Goal: Task Accomplishment & Management: Manage account settings

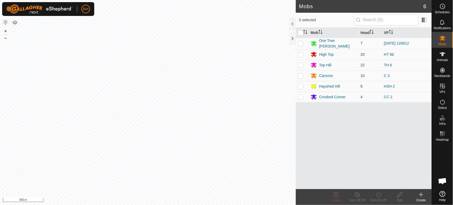
click at [301, 85] on p-checkbox at bounding box center [300, 86] width 5 height 4
checkbox input "true"
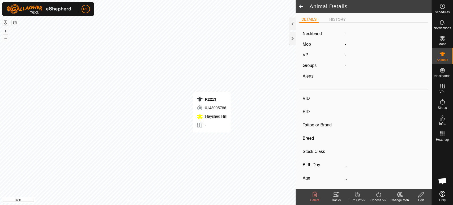
type input "R2213"
type input "982123797050060"
type input "-"
type input "Angus"
type input "Cow"
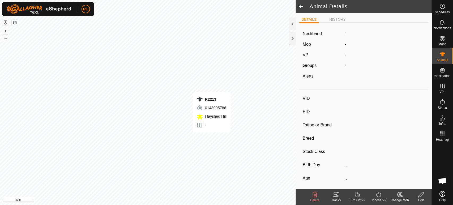
type input "10/2022"
type input "2 years 11 months"
type input "Pregnant"
type input "-1 kg"
type input "-"
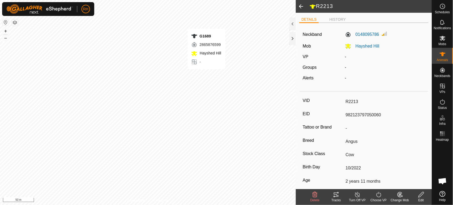
type input "-"
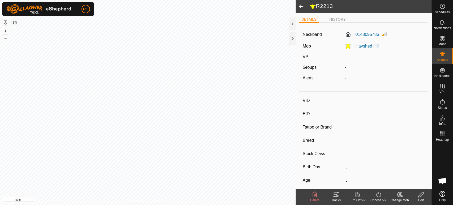
type input "G1689"
type input "982123529726235"
type input "-"
type input "Angus"
type input "Cow"
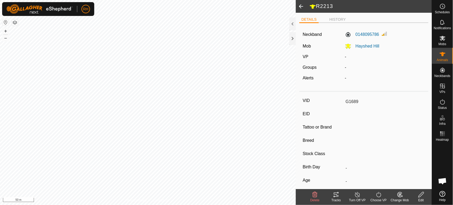
type input "10/2016"
type input "9 years"
type input "-1 kg"
type input "-"
click at [302, 4] on span at bounding box center [301, 6] width 11 height 13
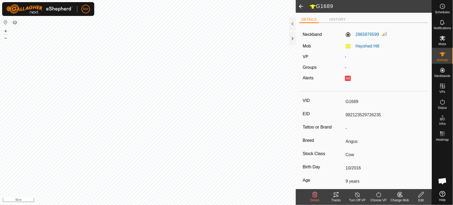
type input "-"
type input "R2213"
type input "982123797050060"
type input "-"
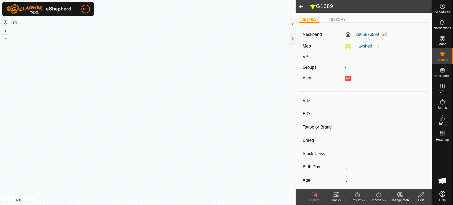
type input "Angus"
type input "Cow"
type input "10/2022"
type input "2 years 11 months"
type input "-1 kg"
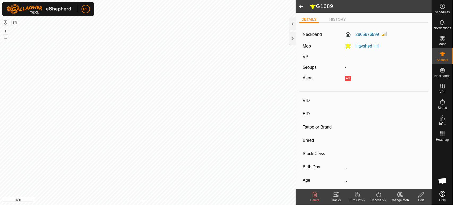
type input "-"
click at [301, 6] on span at bounding box center [301, 6] width 11 height 13
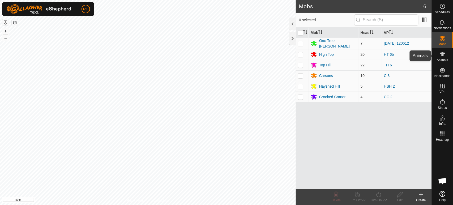
click at [446, 57] on es-animals-svg-icon at bounding box center [443, 54] width 10 height 9
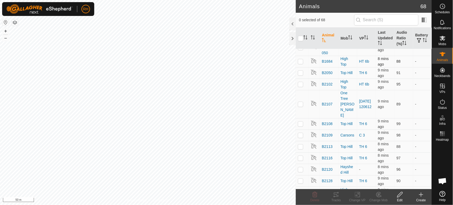
scroll to position [118, 0]
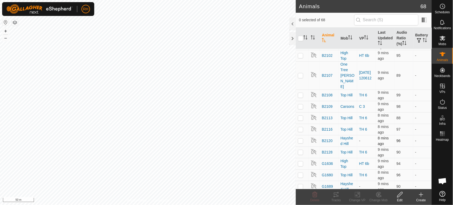
click at [301, 139] on p-checkbox at bounding box center [300, 141] width 5 height 4
checkbox input "true"
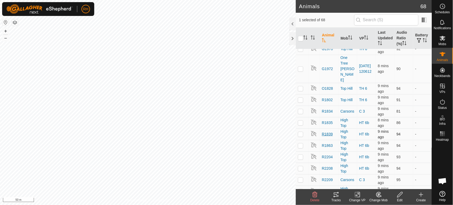
scroll to position [472, 0]
checkbox input "true"
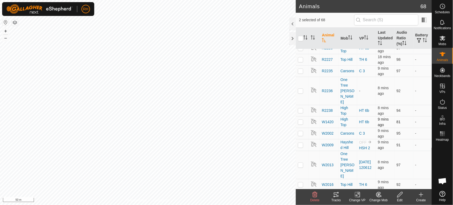
scroll to position [719, 0]
click at [301, 142] on p-checkbox at bounding box center [300, 144] width 5 height 4
checkbox input "true"
click at [400, 196] on icon at bounding box center [400, 195] width 7 height 6
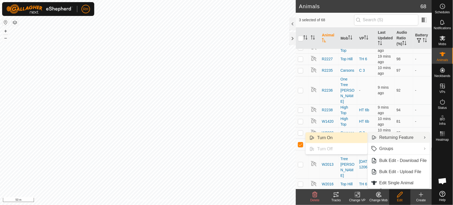
click at [334, 136] on link "Turn On" at bounding box center [337, 138] width 62 height 11
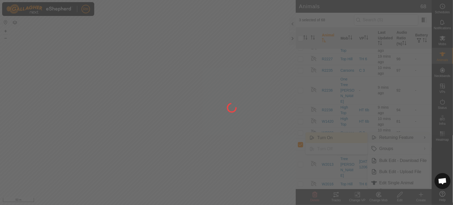
checkbox input "false"
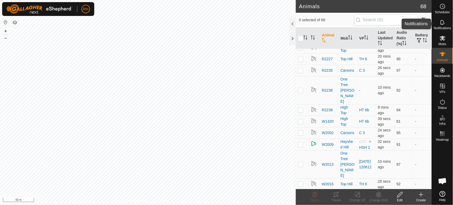
click at [442, 24] on icon at bounding box center [443, 22] width 6 height 6
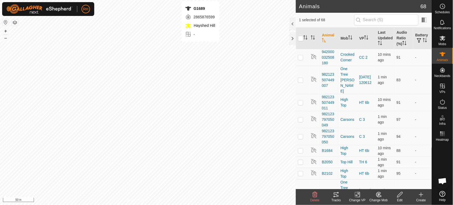
checkbox input "false"
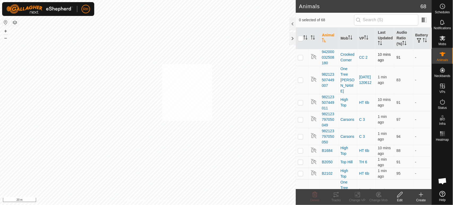
checkbox input "true"
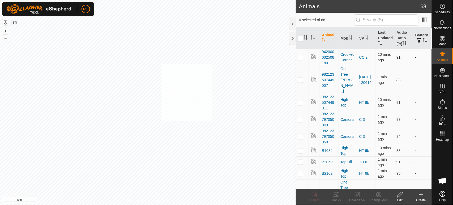
checkbox input "true"
click at [306, 38] on icon "Activate to sort" at bounding box center [306, 37] width 4 height 4
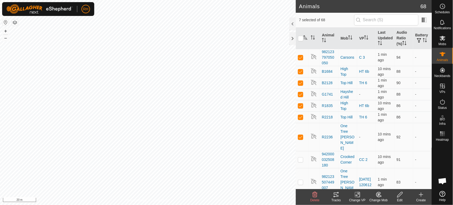
click at [378, 194] on icon at bounding box center [379, 194] width 4 height 3
click at [400, 197] on icon at bounding box center [400, 195] width 7 height 6
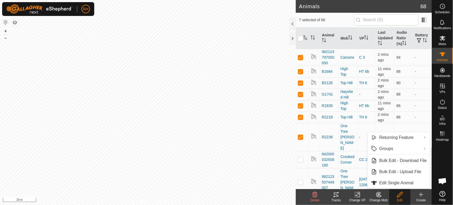
click at [398, 195] on icon at bounding box center [400, 195] width 7 height 6
click at [332, 21] on span "7 selected of 68" at bounding box center [326, 20] width 55 height 6
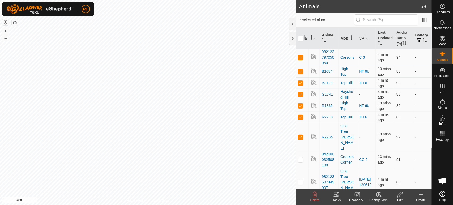
click at [302, 38] on input "checkbox" at bounding box center [300, 38] width 5 height 5
checkbox input "true"
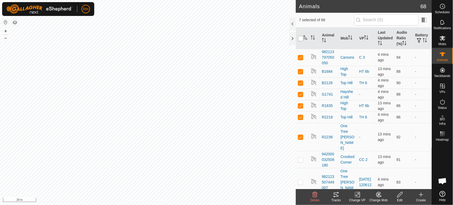
checkbox input "true"
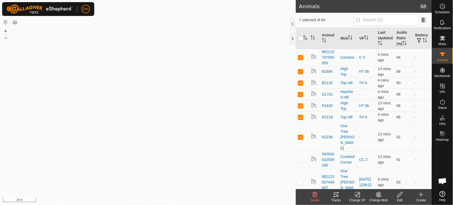
checkbox input "true"
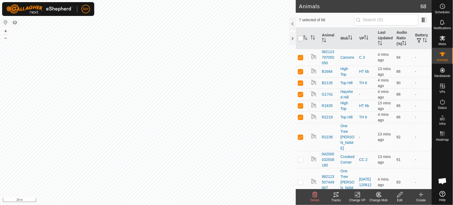
checkbox input "true"
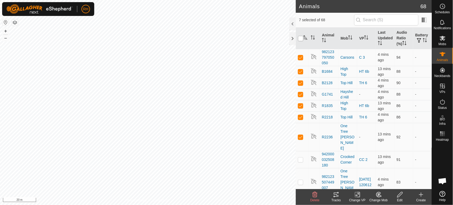
checkbox input "true"
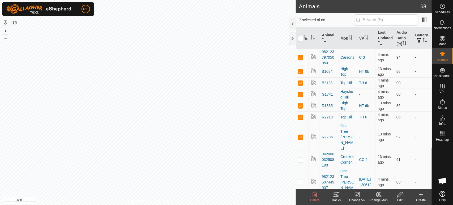
checkbox input "true"
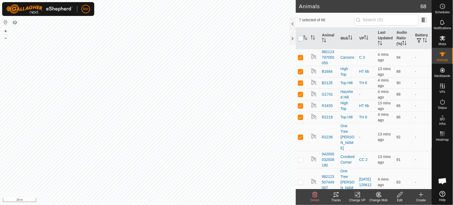
checkbox input "true"
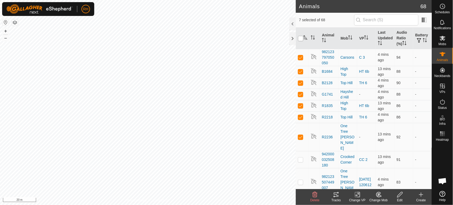
checkbox input "true"
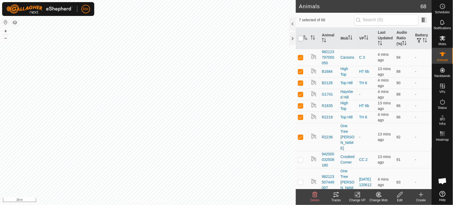
checkbox input "true"
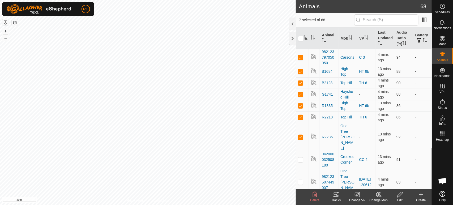
checkbox input "true"
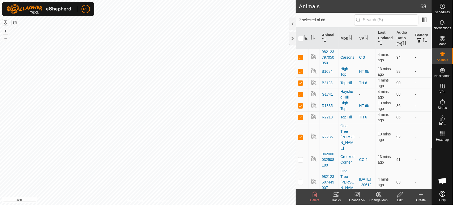
checkbox input "true"
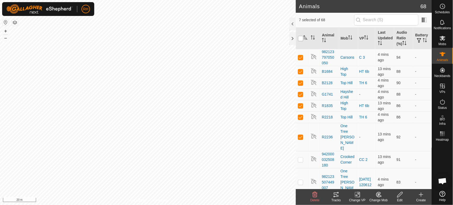
checkbox input "true"
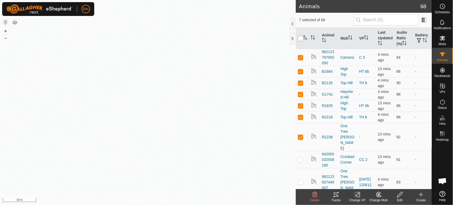
checkbox input "true"
click at [302, 38] on input "checkbox" at bounding box center [300, 38] width 5 height 5
checkbox input "false"
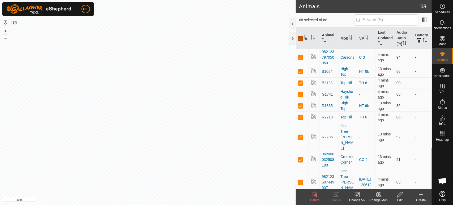
checkbox input "false"
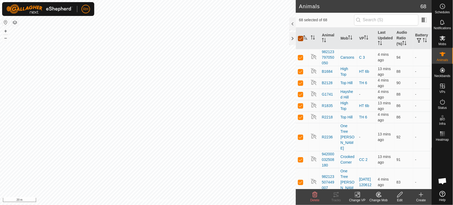
checkbox input "false"
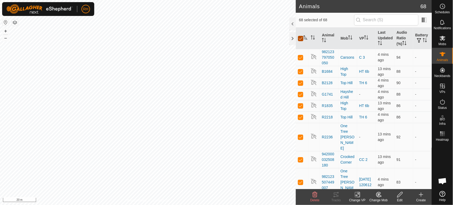
checkbox input "false"
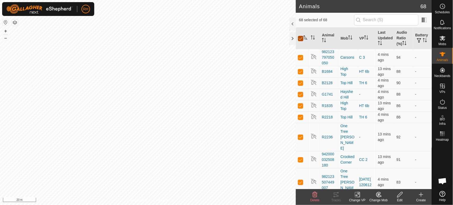
checkbox input "false"
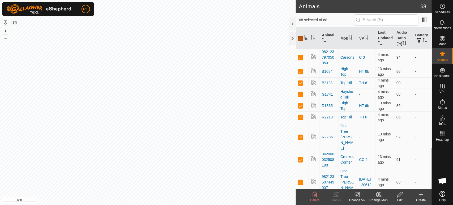
checkbox input "false"
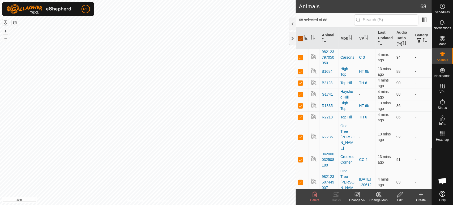
checkbox input "false"
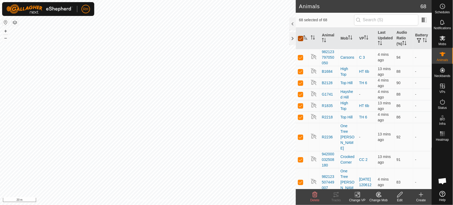
checkbox input "false"
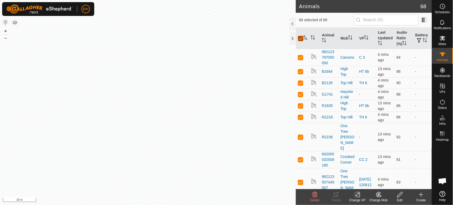
checkbox input "false"
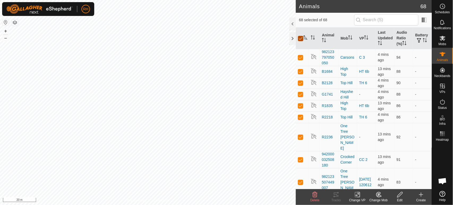
checkbox input "false"
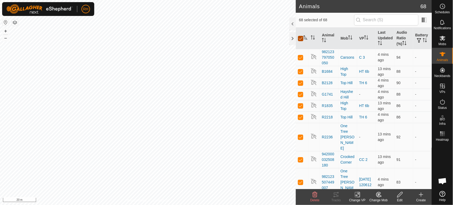
checkbox input "false"
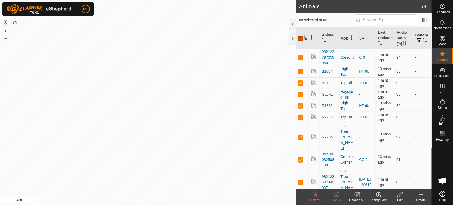
checkbox input "false"
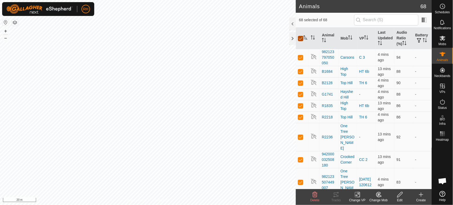
checkbox input "false"
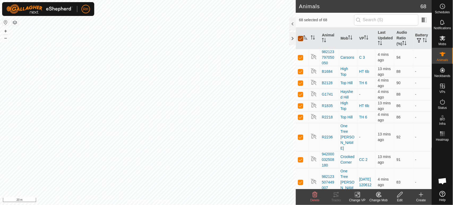
checkbox input "false"
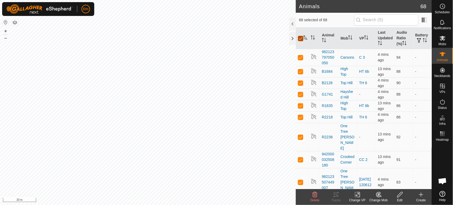
checkbox input "false"
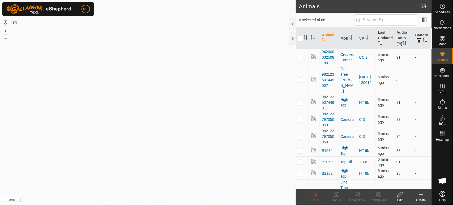
click at [15, 22] on button "button" at bounding box center [15, 22] width 6 height 6
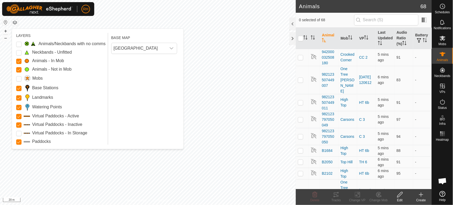
click at [15, 21] on button "button" at bounding box center [15, 22] width 6 height 6
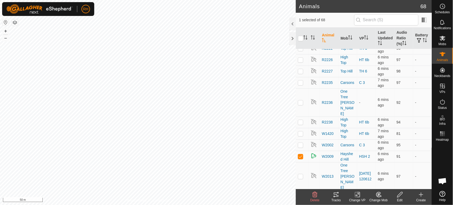
scroll to position [713, 0]
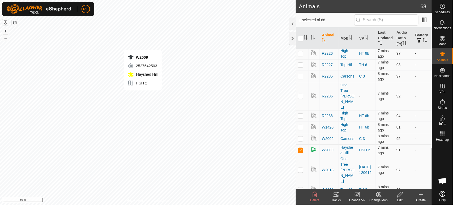
checkbox input "false"
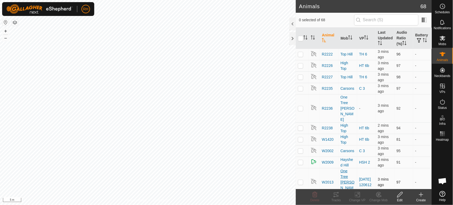
scroll to position [713, 0]
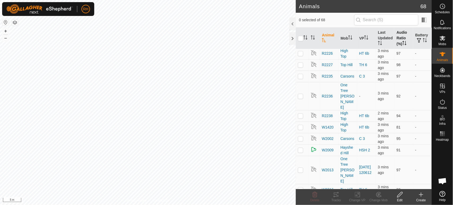
click at [403, 42] on icon "Activate to sort" at bounding box center [405, 43] width 4 height 4
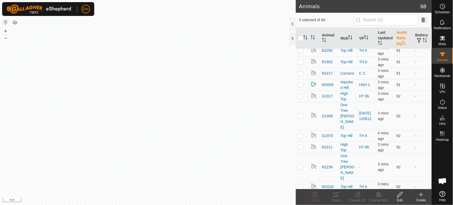
scroll to position [270, 0]
